Goal: Communication & Community: Ask a question

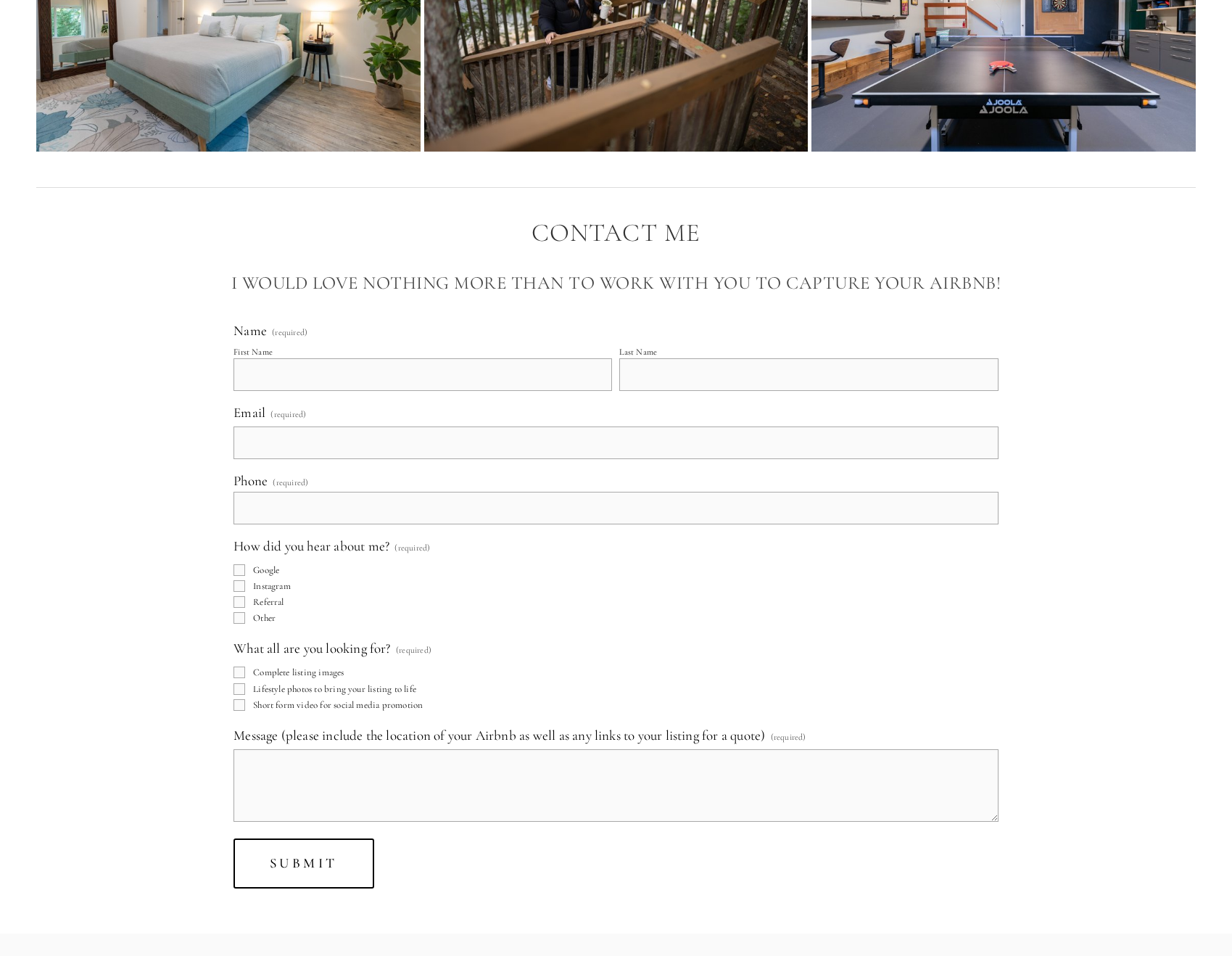
scroll to position [9600, 0]
click at [320, 390] on input "First Name" at bounding box center [423, 374] width 378 height 32
type input "[PERSON_NAME]"
type input "[PERSON_NAME][EMAIL_ADDRESS][DOMAIN_NAME]"
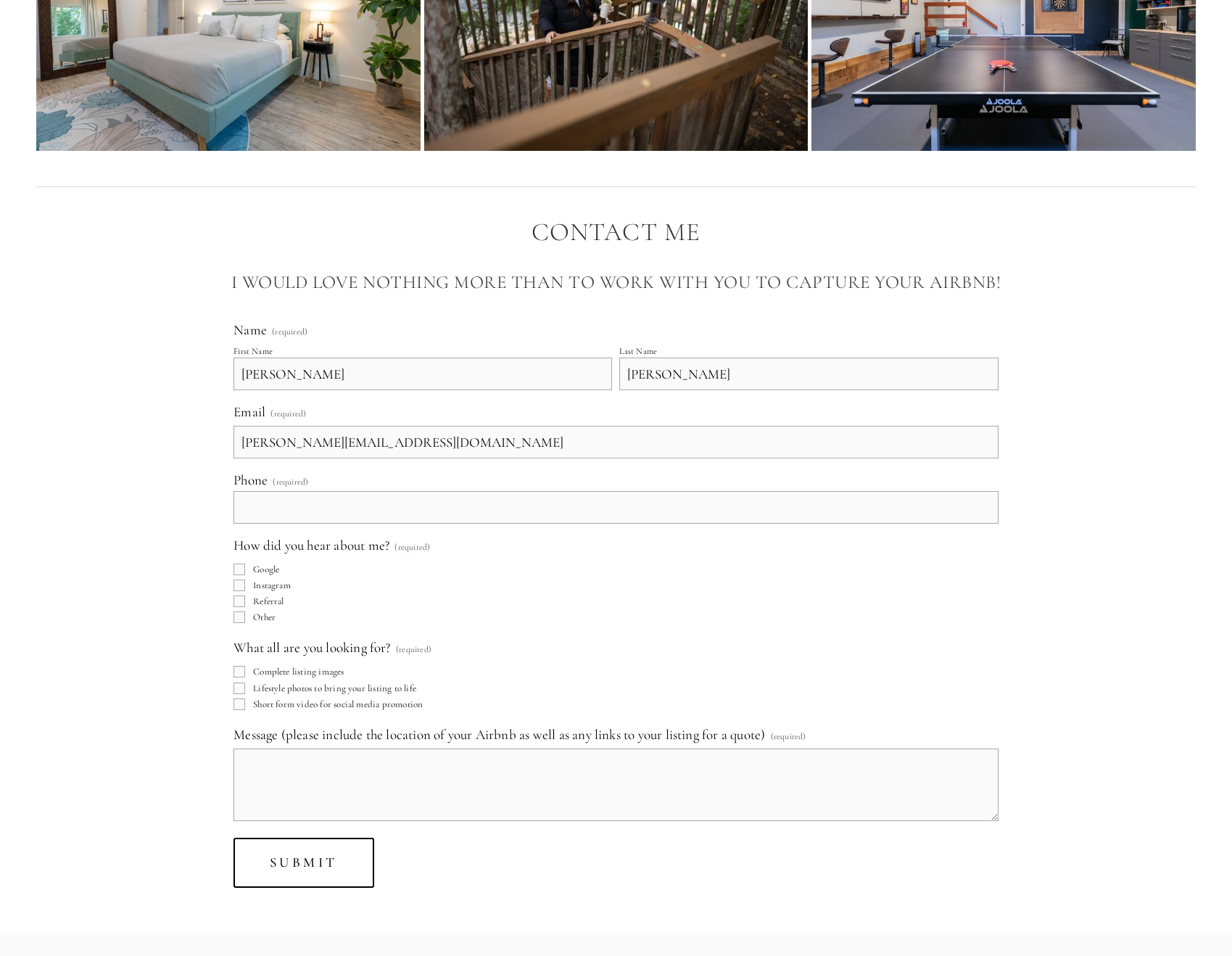
type input "[PHONE_NUMBER]"
click at [135, 489] on div "Name (required) First Name [PERSON_NAME] Last Name [PERSON_NAME] Email (require…" at bounding box center [616, 604] width 1185 height 591
click at [234, 575] on input "Google" at bounding box center [240, 569] width 12 height 12
checkbox input "true"
click at [244, 693] on input "Lifestyle photos to bring your listing to life" at bounding box center [240, 688] width 12 height 12
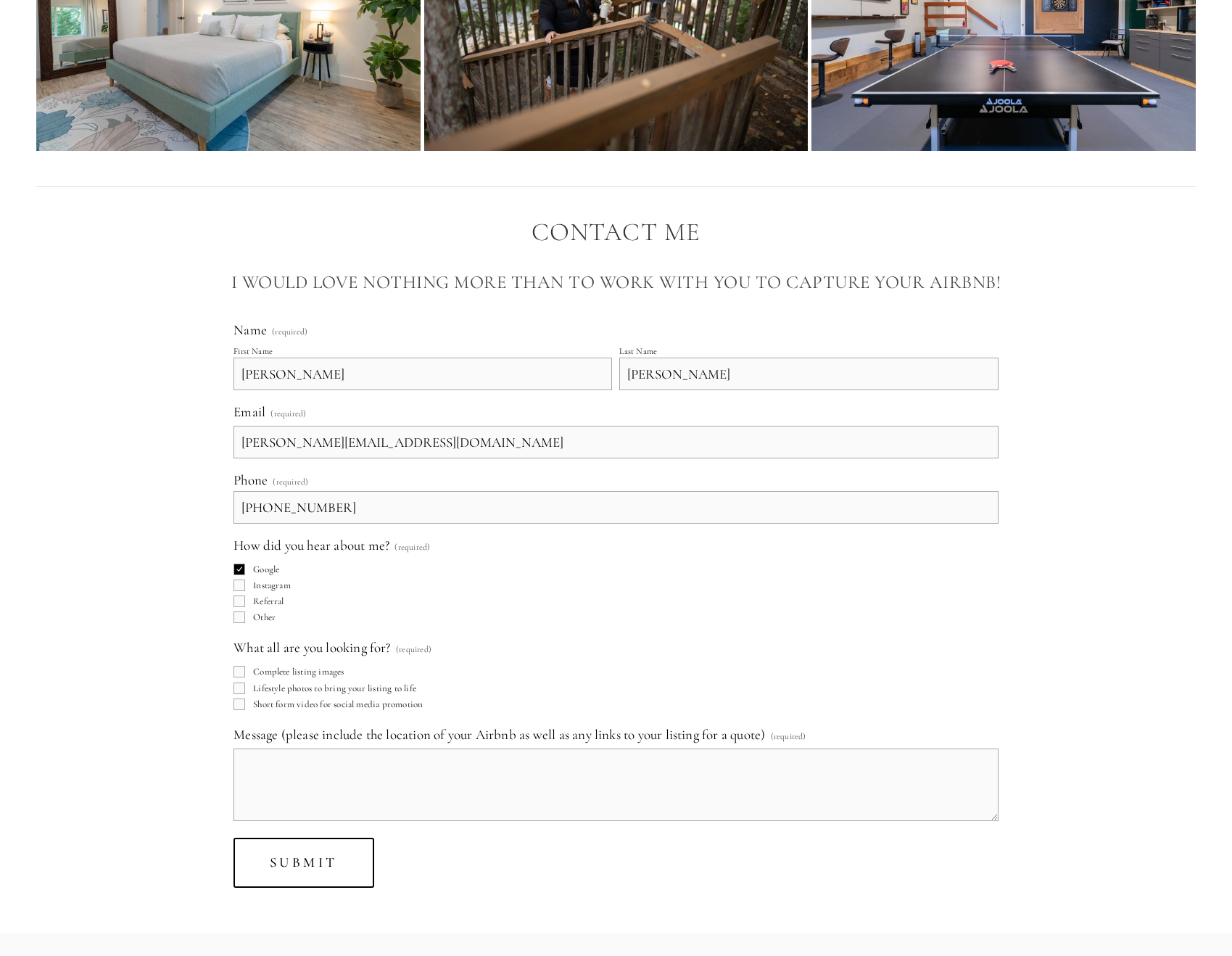
checkbox input "true"
click at [240, 677] on input "Complete listing images" at bounding box center [240, 671] width 12 height 12
checkbox input "true"
click at [340, 815] on textarea "Message (please include the location of your Airbnb as well as any links to you…" at bounding box center [616, 784] width 765 height 72
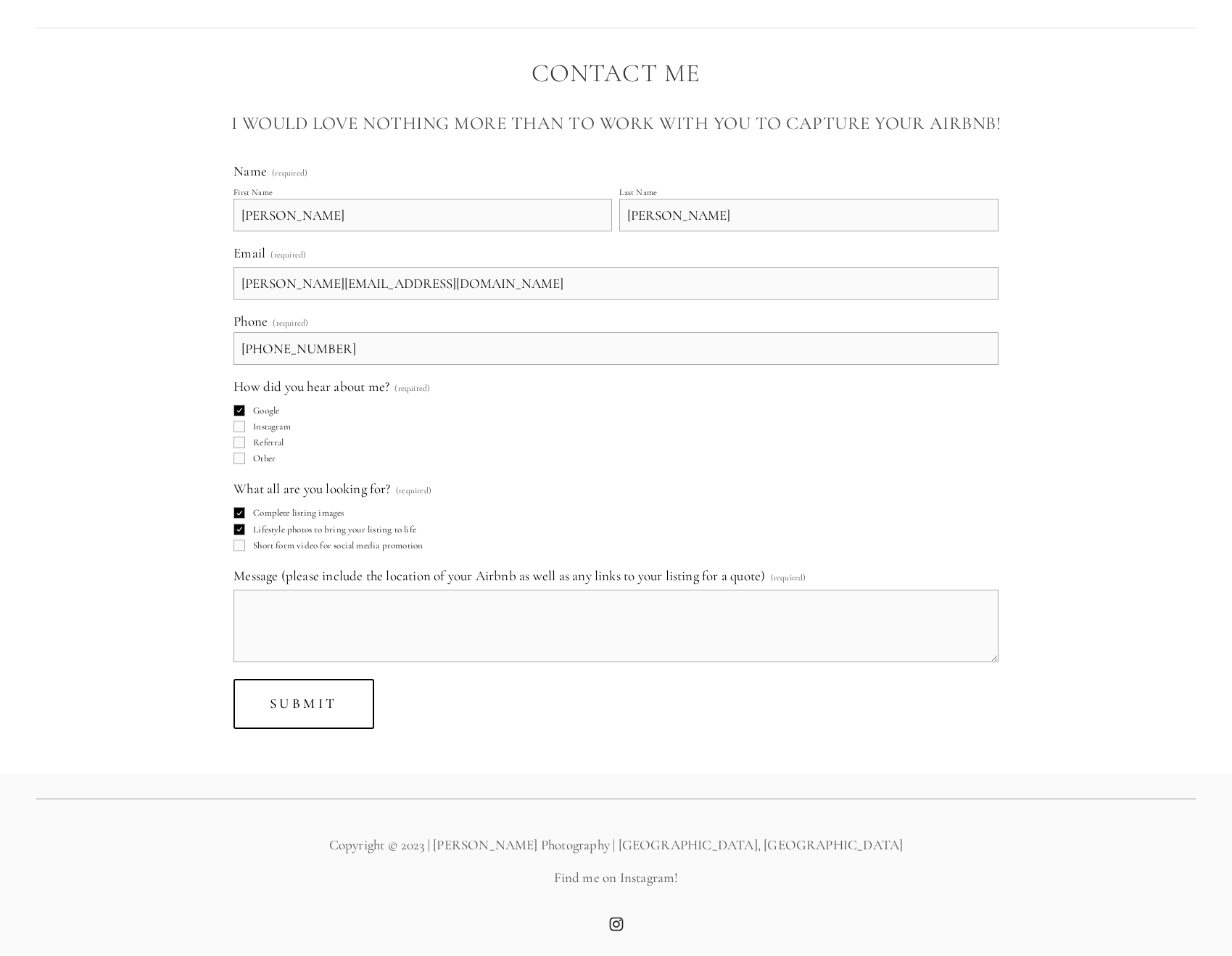
scroll to position [9783, 0]
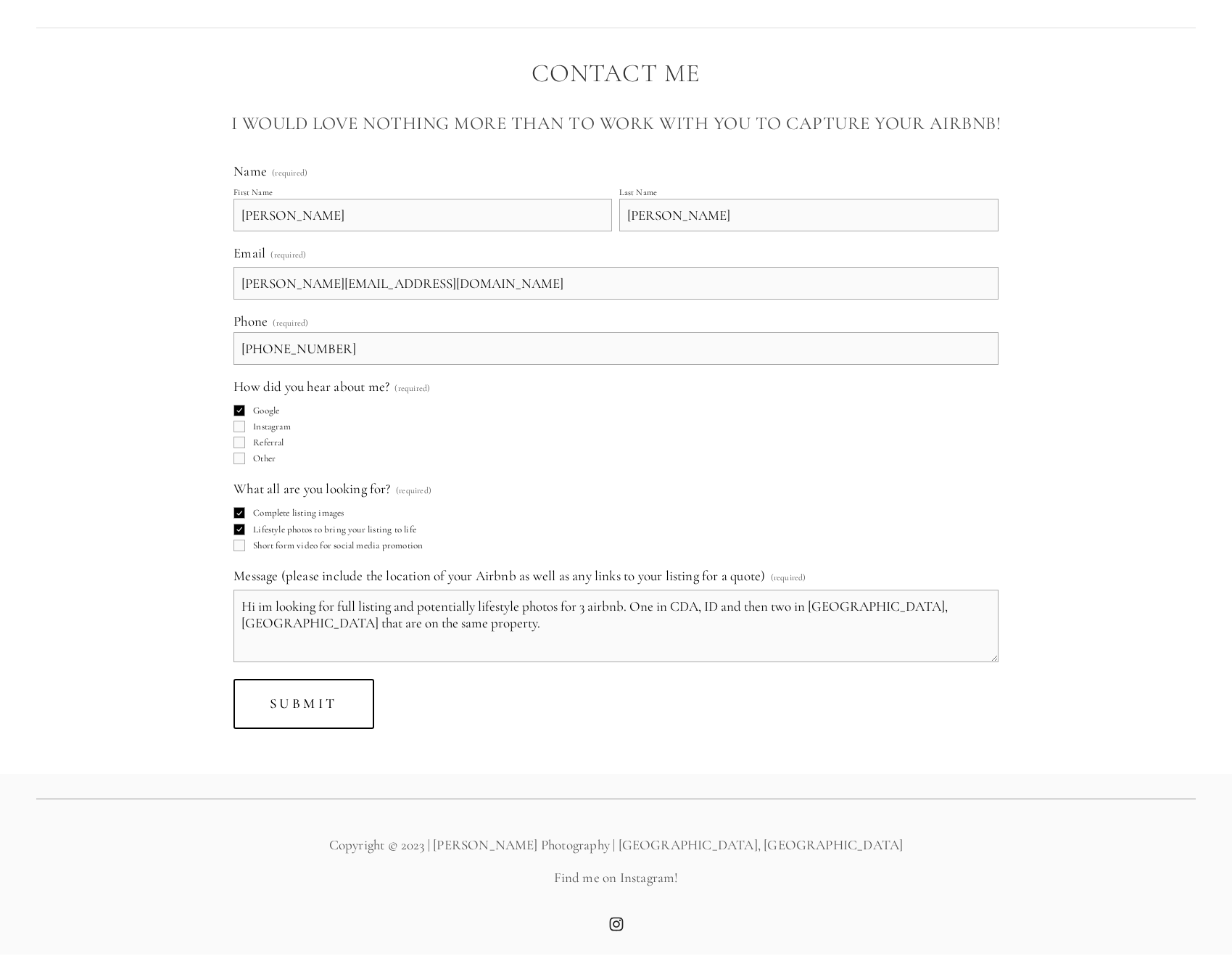
click at [454, 607] on textarea "Hi im looking for full listing and potentially lifestyle photos for 3 airbnb. O…" at bounding box center [616, 626] width 765 height 72
click at [730, 606] on textarea "Hi im looking for full listing and potentially lifestyle photos for 3 airbnb. O…" at bounding box center [616, 626] width 765 height 72
click at [949, 600] on textarea "Hi im looking for full listing and potentially lifestyle photos for 3 airbnb. O…" at bounding box center [616, 626] width 765 height 72
click at [947, 600] on textarea "Hi im looking for full listing and potentially lifestyle photos for 3 airbnb. O…" at bounding box center [616, 626] width 765 height 72
click at [942, 603] on textarea "Hi im looking for full listing and potentially lifestyle photos for 3 airbnb. O…" at bounding box center [616, 626] width 765 height 72
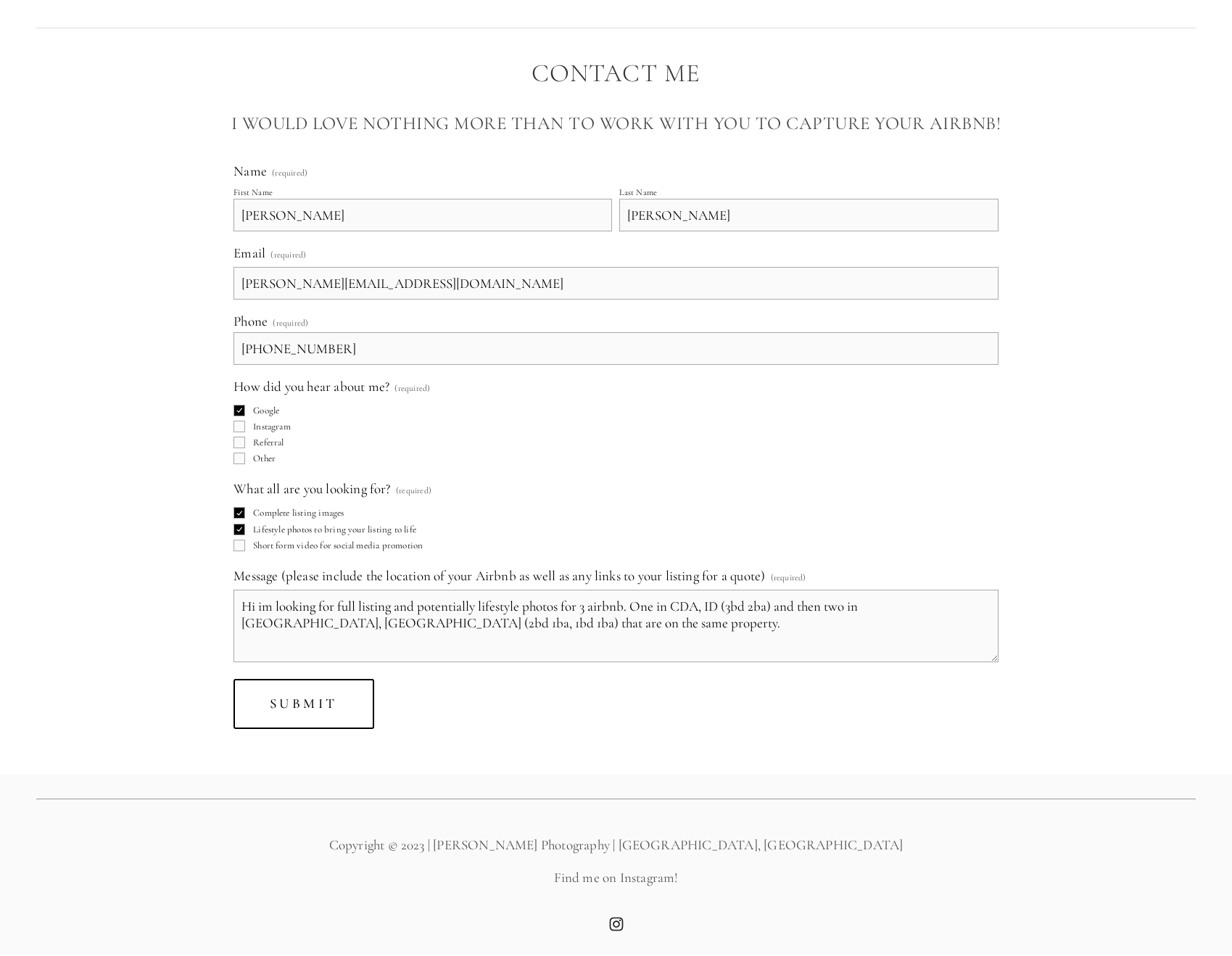
click at [492, 629] on textarea "Hi im looking for full listing and potentially lifestyle photos for 3 airbnb. O…" at bounding box center [616, 626] width 765 height 72
click at [510, 628] on textarea "Hi im looking for full listing and potentially lifestyle photos for 3 airbnb. O…" at bounding box center [616, 626] width 765 height 72
click at [774, 606] on textarea "Hi im looking for full listing and potentially lifestyle photos for 3 airbnb. O…" at bounding box center [616, 626] width 765 height 72
click at [624, 618] on textarea "Hi im looking for full listing and potentially lifestyle photos for 3 airbnb. O…" at bounding box center [616, 626] width 765 height 72
paste textarea "[URL][DOMAIN_NAME]"
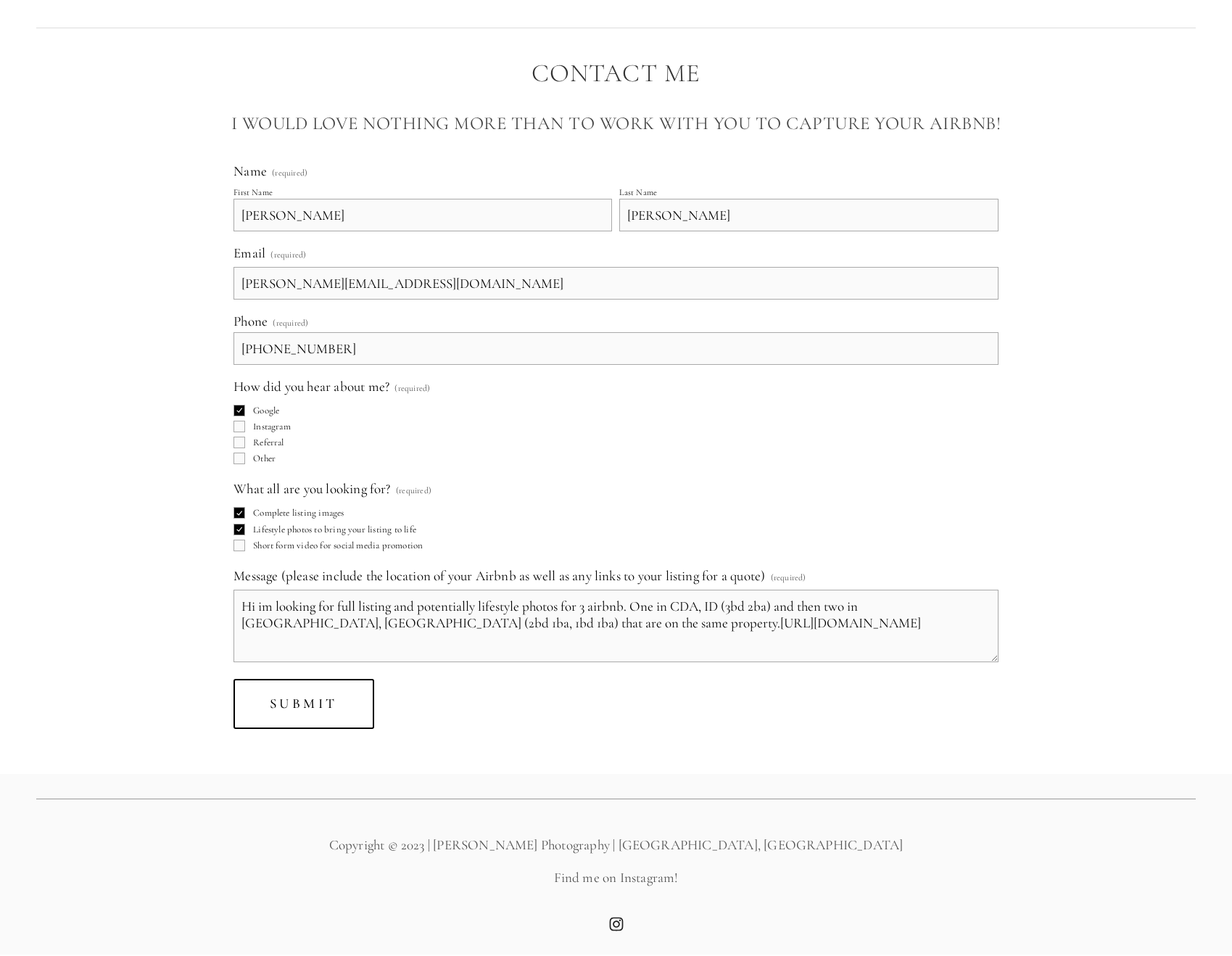
click at [475, 623] on textarea "Hi im looking for full listing and potentially lifestyle photos for 3 airbnb. O…" at bounding box center [616, 626] width 765 height 72
click at [391, 633] on textarea "Hi im looking for full listing and potentially lifestyle photos for 3 airbnb. O…" at bounding box center [616, 626] width 765 height 72
paste textarea "[URL][DOMAIN_NAME]"
click at [521, 621] on textarea "Hi im looking for full listing and potentially lifestyle photos for 3 airbnb. O…" at bounding box center [616, 626] width 765 height 72
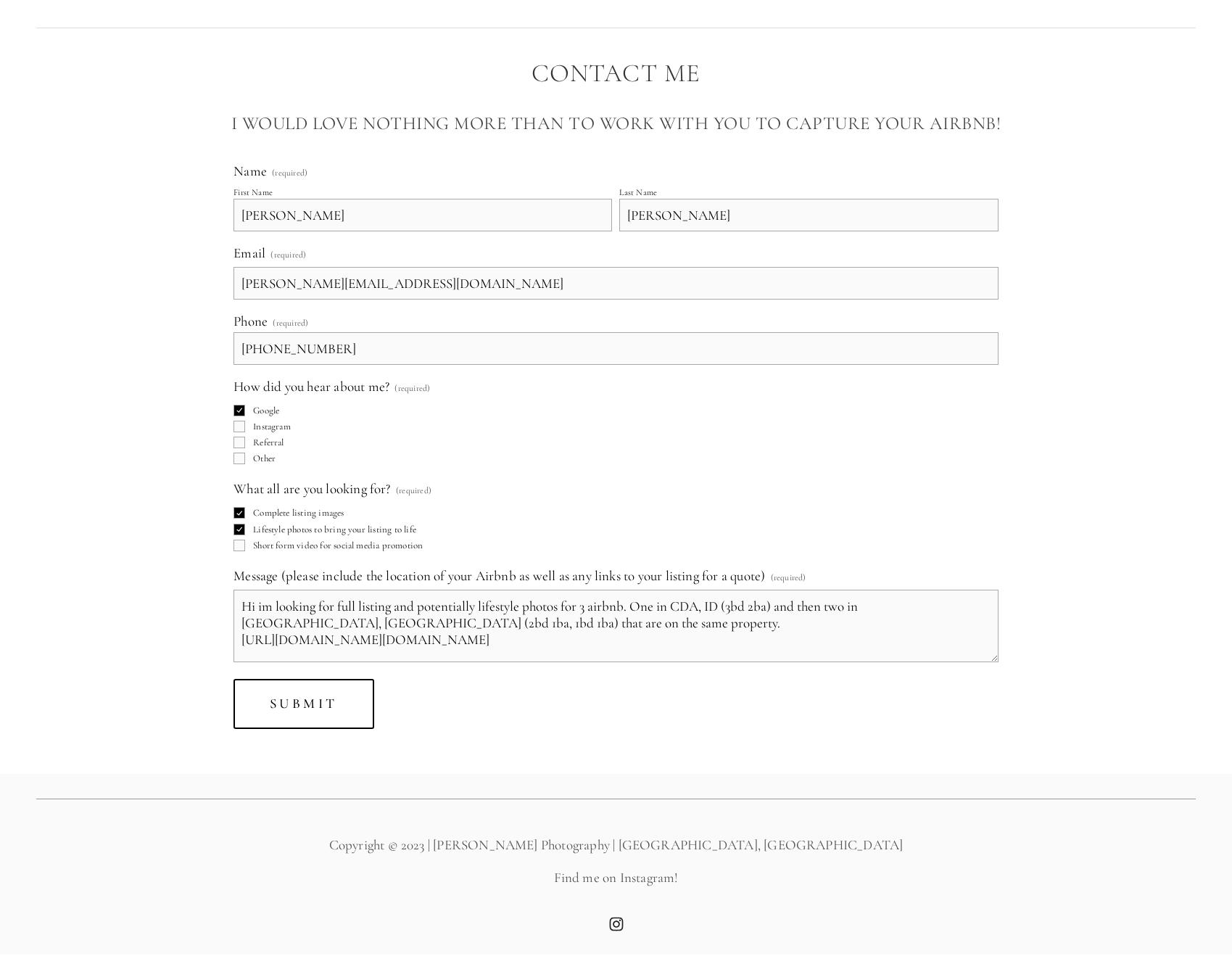
click at [351, 607] on textarea "Hi im looking for full listing and potentially lifestyle photos for 3 airbnb. O…" at bounding box center [616, 626] width 765 height 72
type textarea "Hi im looking for full listing and potentially lifestyle photos for 3 airbnb. O…"
click at [351, 705] on button "Submit Submit" at bounding box center [303, 704] width 140 height 50
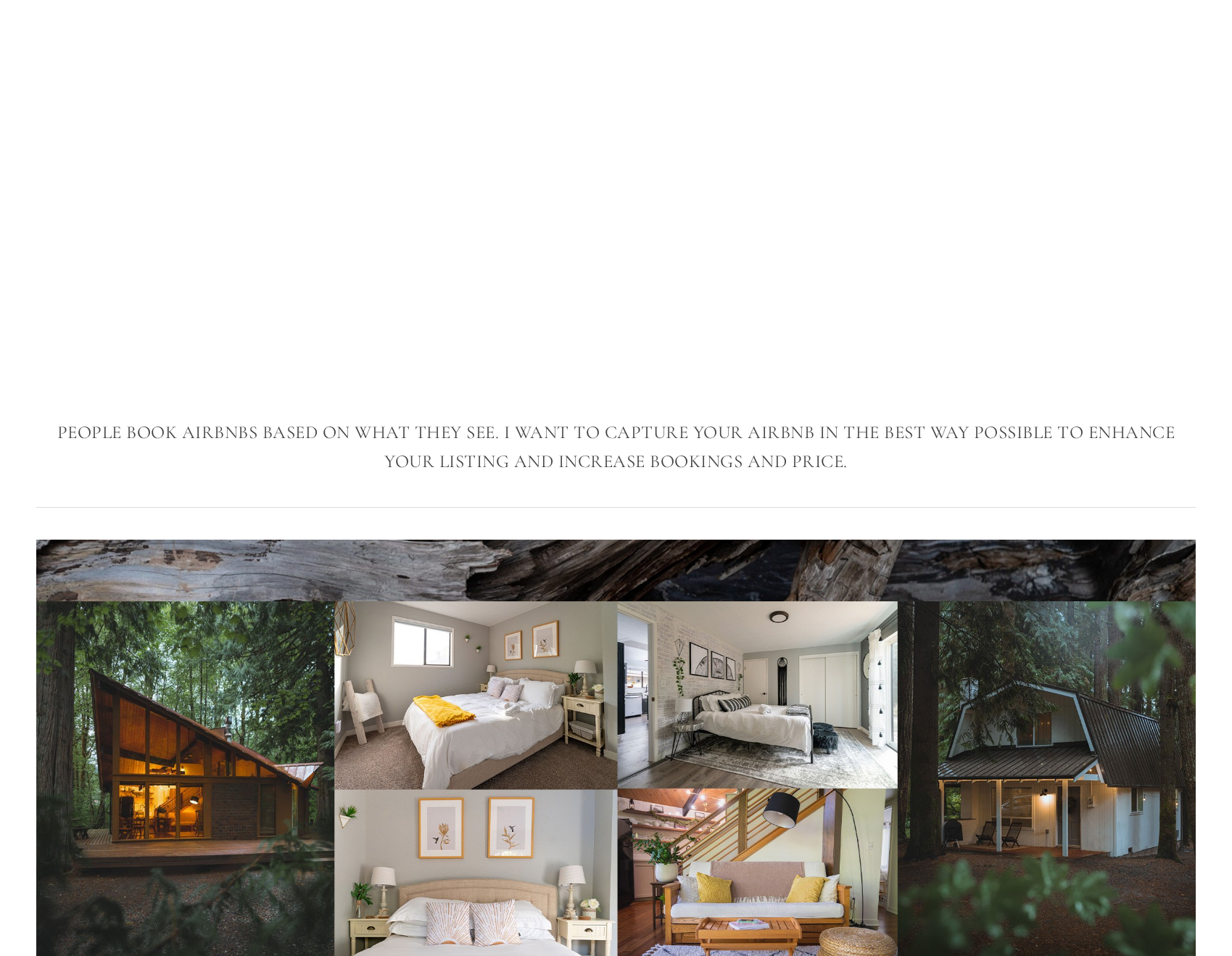
scroll to position [0, 0]
